Goal: Task Accomplishment & Management: Complete application form

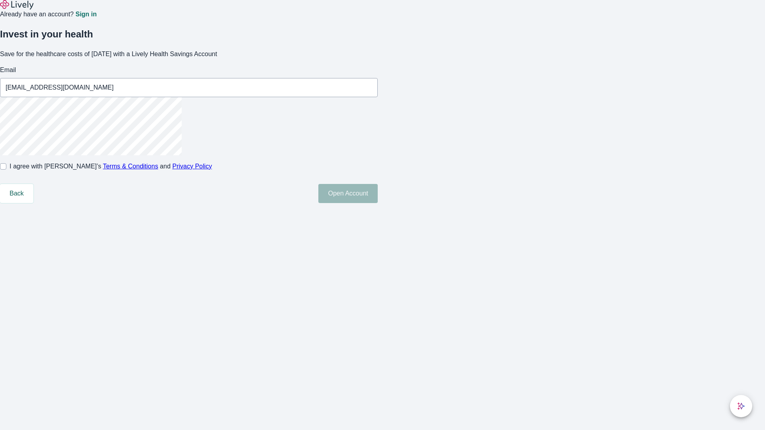
click at [6, 170] on input "I agree with Lively’s Terms & Conditions and Privacy Policy" at bounding box center [3, 166] width 6 height 6
checkbox input "true"
click at [378, 203] on button "Open Account" at bounding box center [347, 193] width 59 height 19
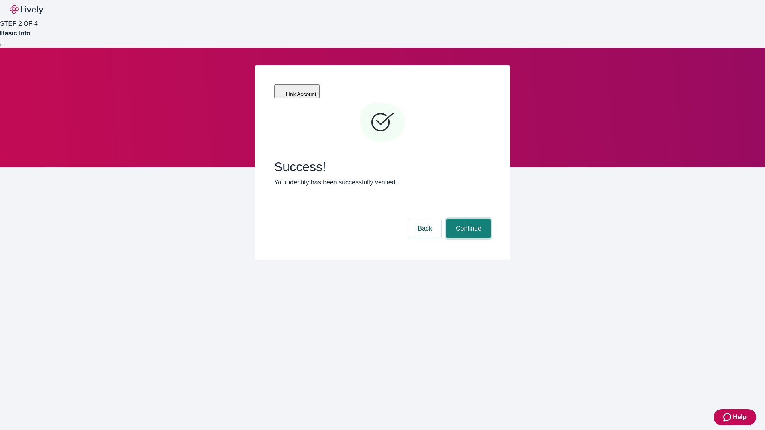
click at [467, 219] on button "Continue" at bounding box center [468, 228] width 45 height 19
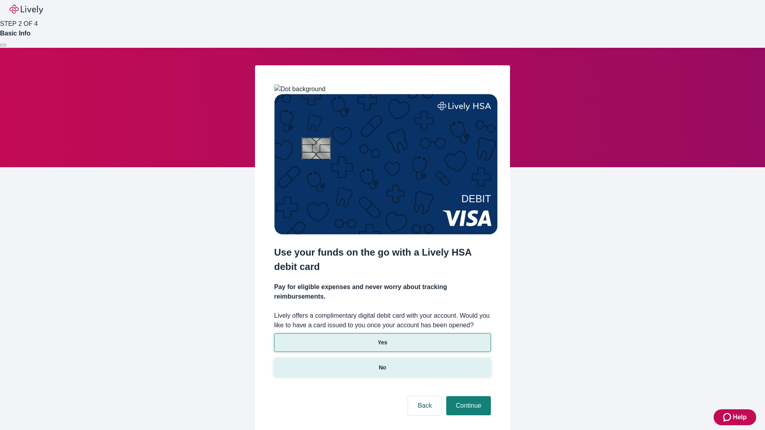
click at [382, 364] on p "No" at bounding box center [383, 368] width 8 height 8
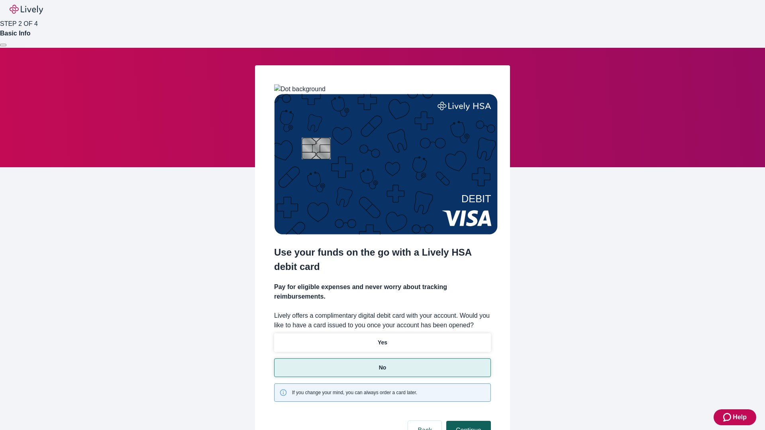
click at [467, 421] on button "Continue" at bounding box center [468, 430] width 45 height 19
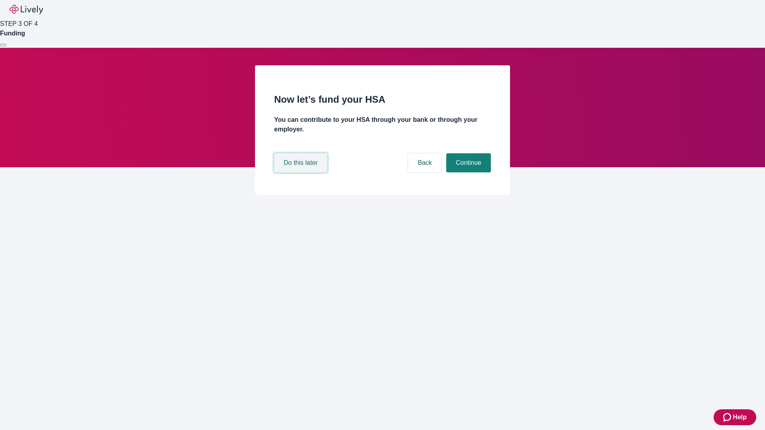
click at [302, 173] on button "Do this later" at bounding box center [300, 162] width 53 height 19
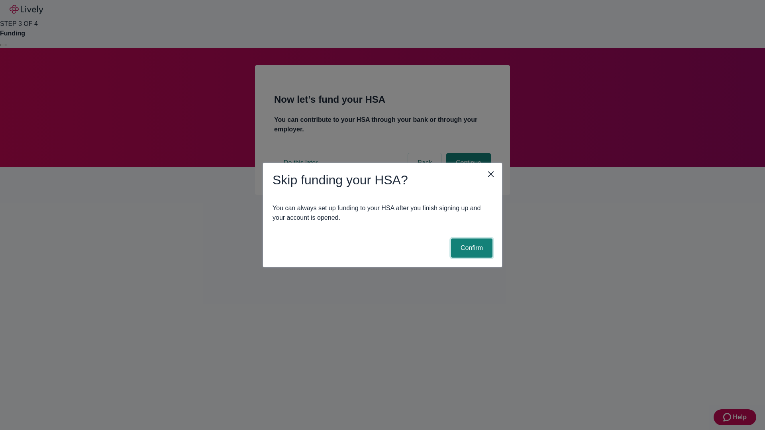
click at [471, 248] on button "Confirm" at bounding box center [471, 248] width 41 height 19
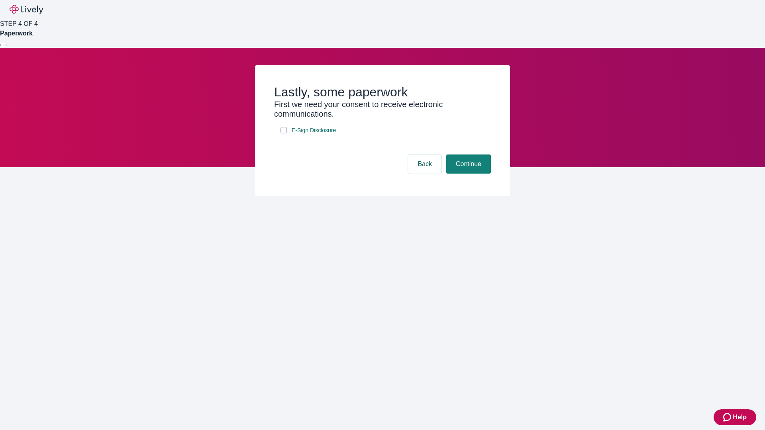
click at [284, 134] on input "E-Sign Disclosure" at bounding box center [284, 130] width 6 height 6
checkbox input "true"
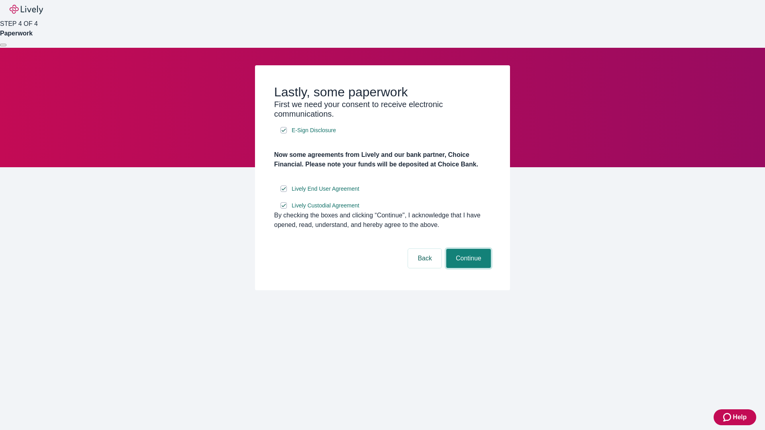
click at [467, 268] on button "Continue" at bounding box center [468, 258] width 45 height 19
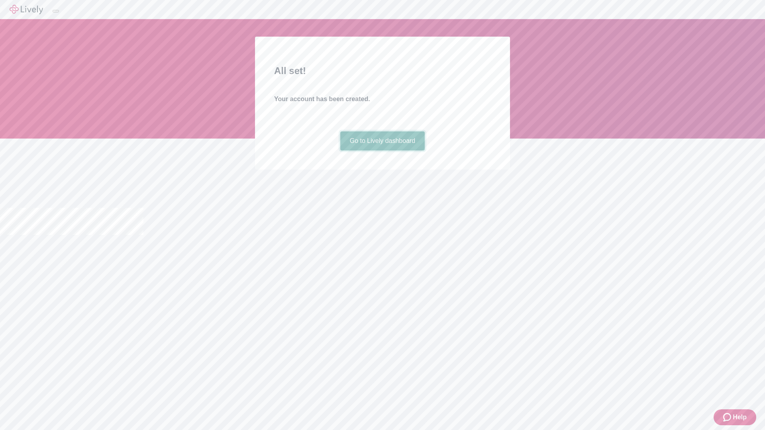
click at [382, 151] on link "Go to Lively dashboard" at bounding box center [382, 141] width 85 height 19
